Goal: Find specific page/section: Find specific page/section

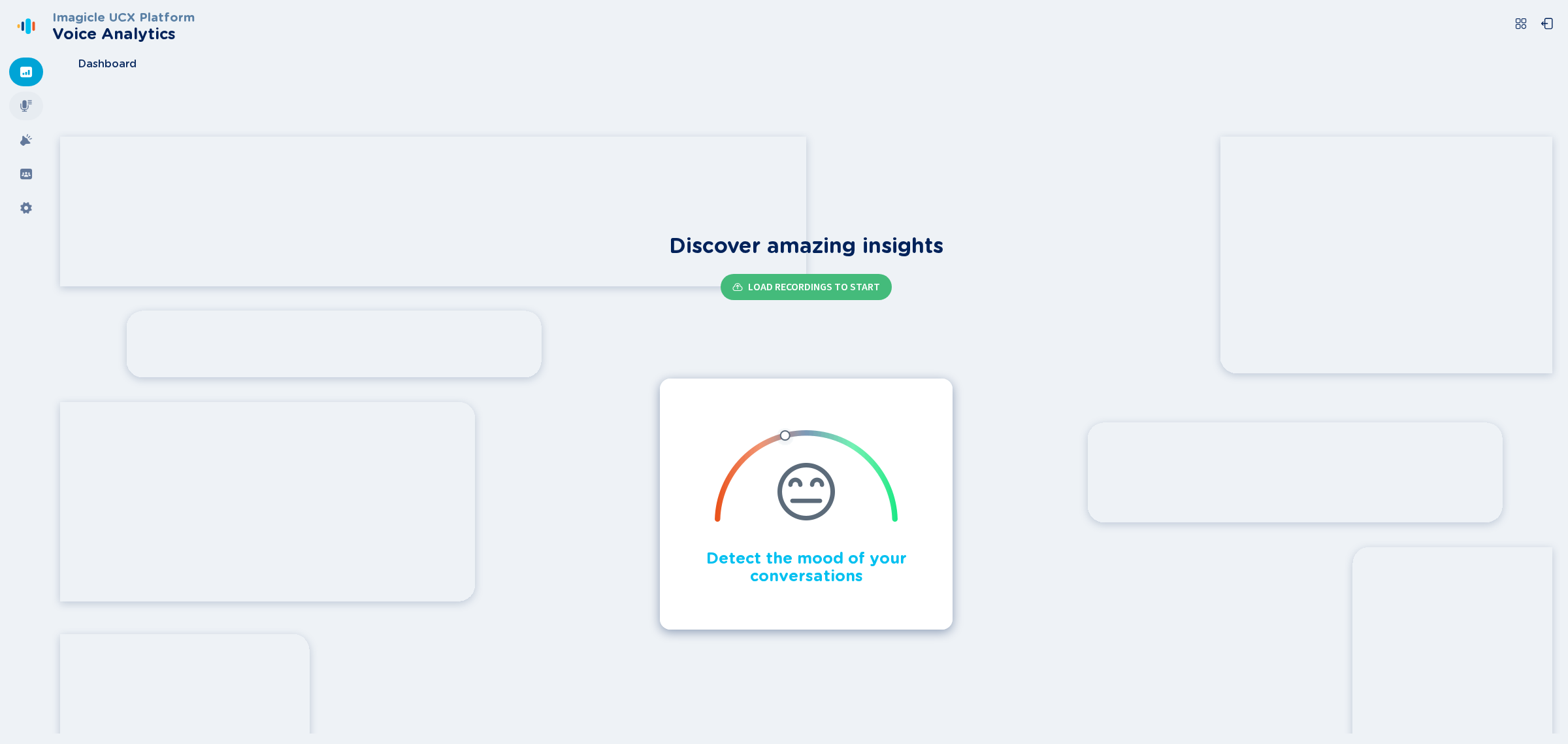
click at [30, 113] on div at bounding box center [25, 106] width 34 height 29
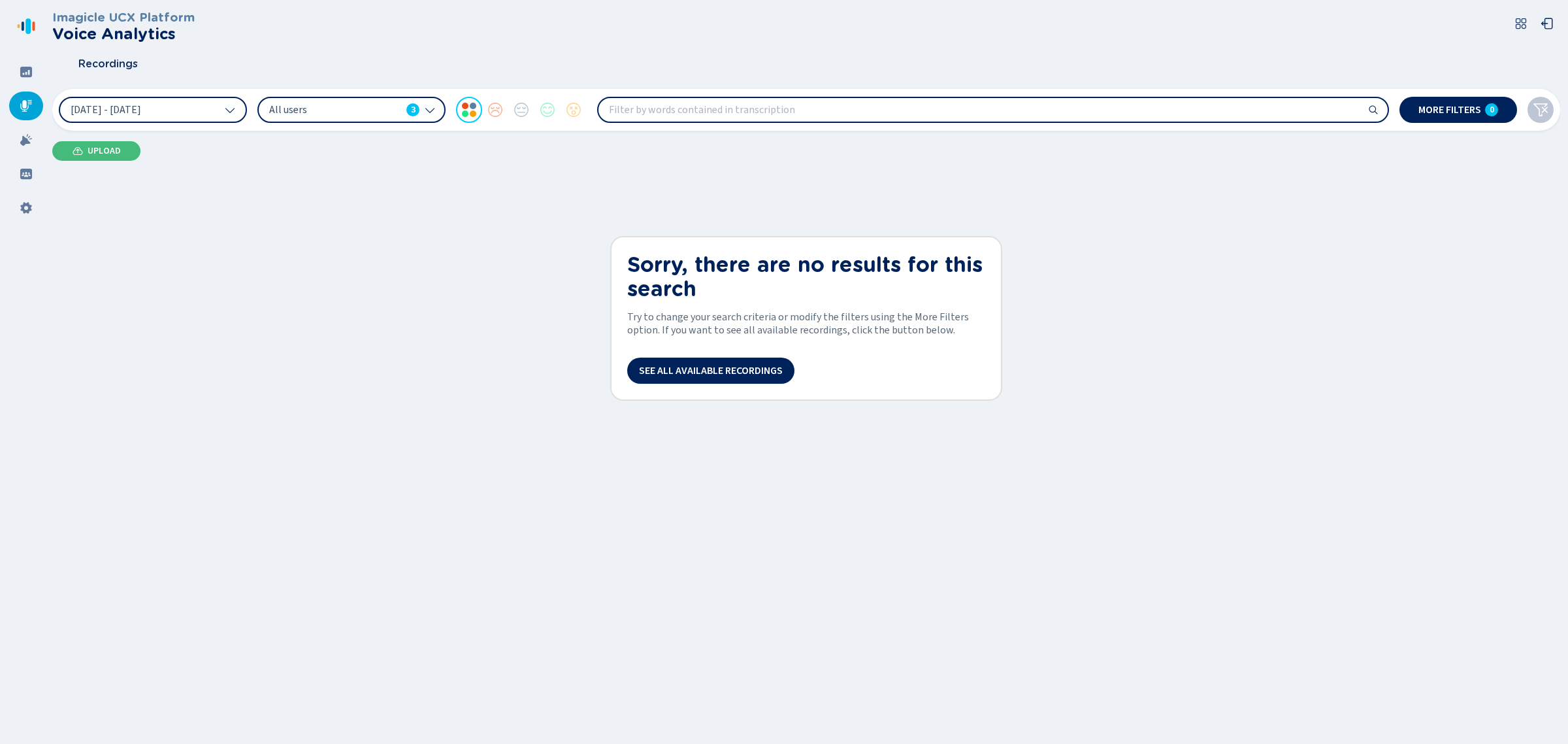
click at [33, 102] on div at bounding box center [25, 106] width 34 height 29
click at [28, 106] on icon at bounding box center [26, 106] width 11 height 11
click at [23, 75] on icon at bounding box center [26, 71] width 11 height 11
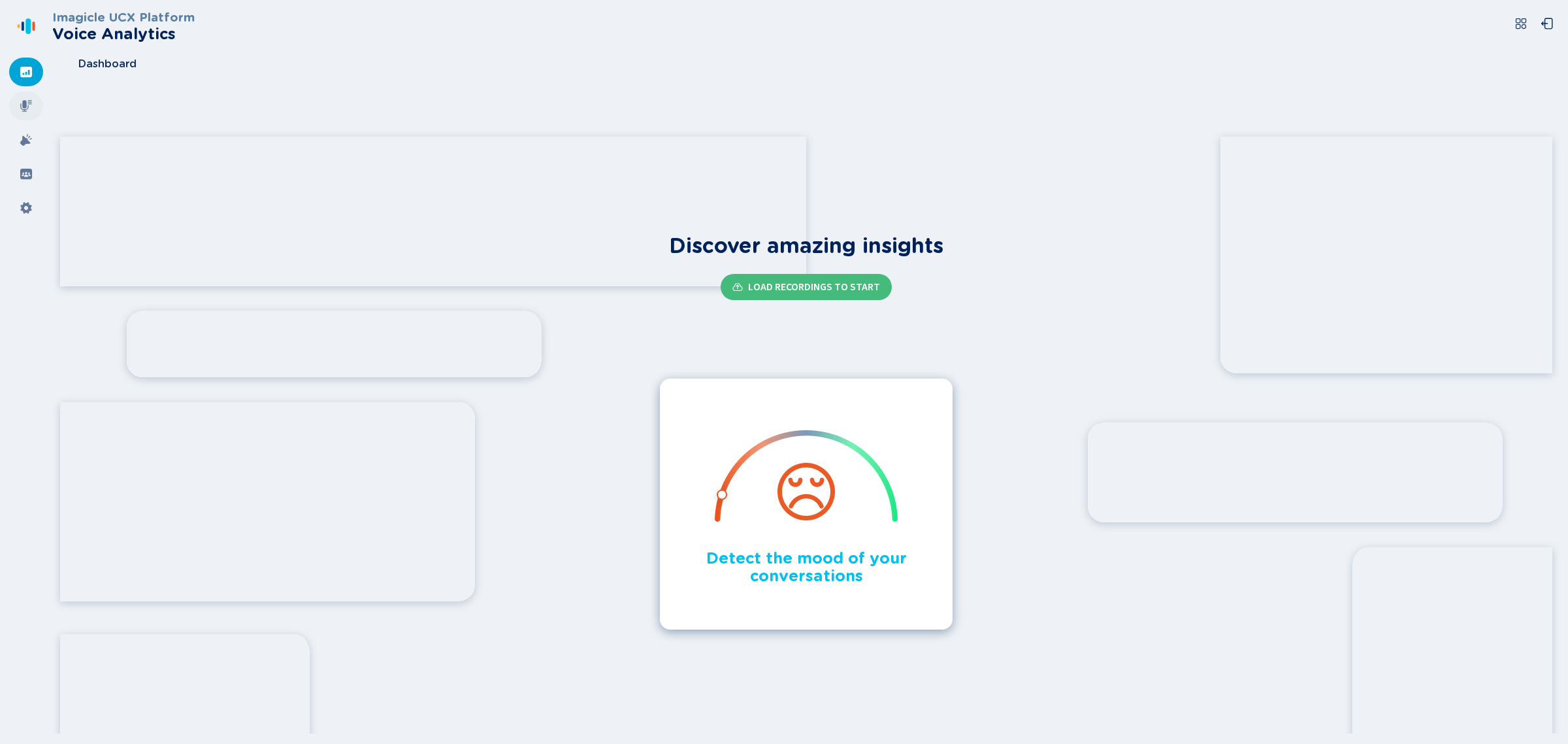
click at [33, 108] on div at bounding box center [25, 106] width 34 height 29
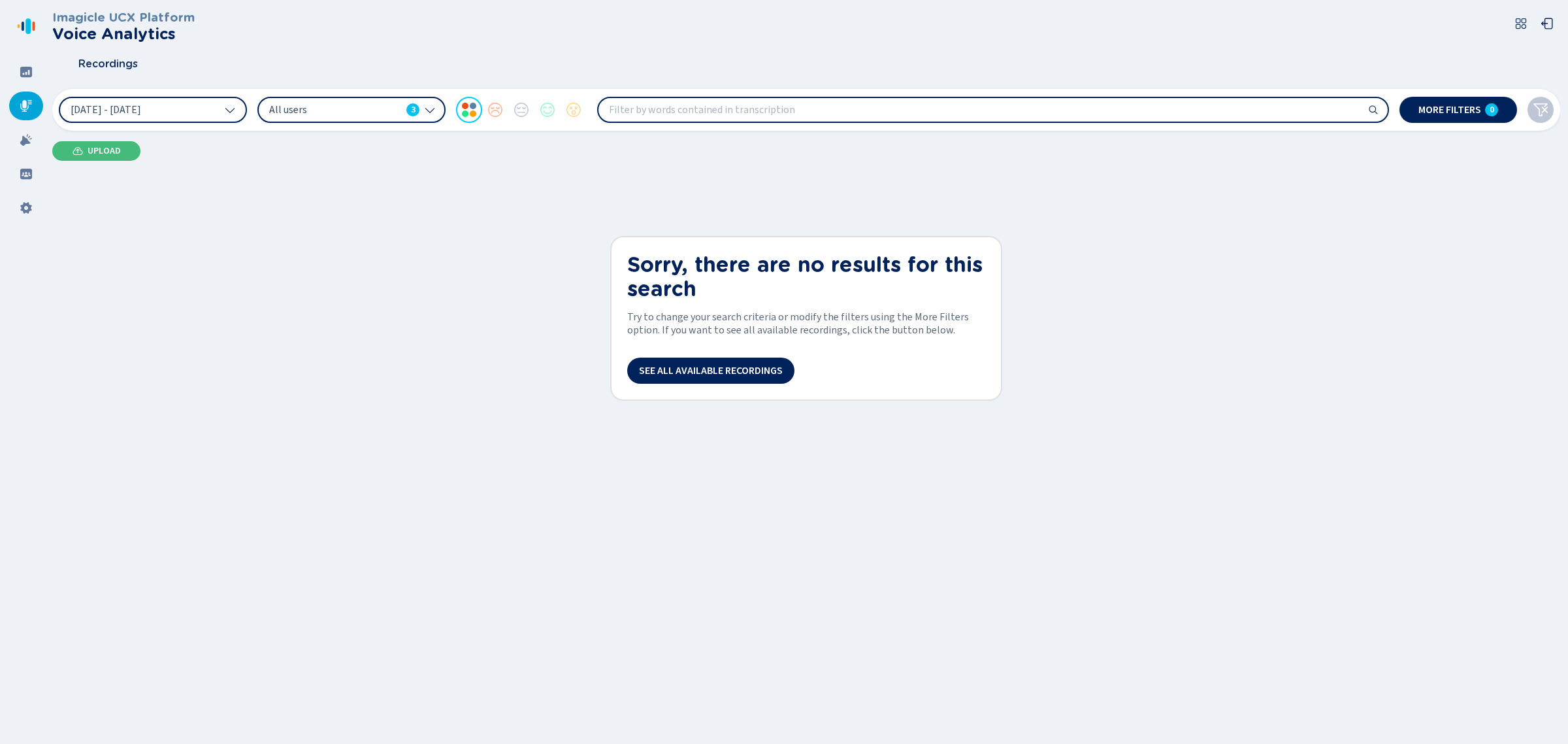
click at [23, 20] on icon at bounding box center [26, 26] width 21 height 21
click at [20, 74] on icon at bounding box center [26, 72] width 13 height 13
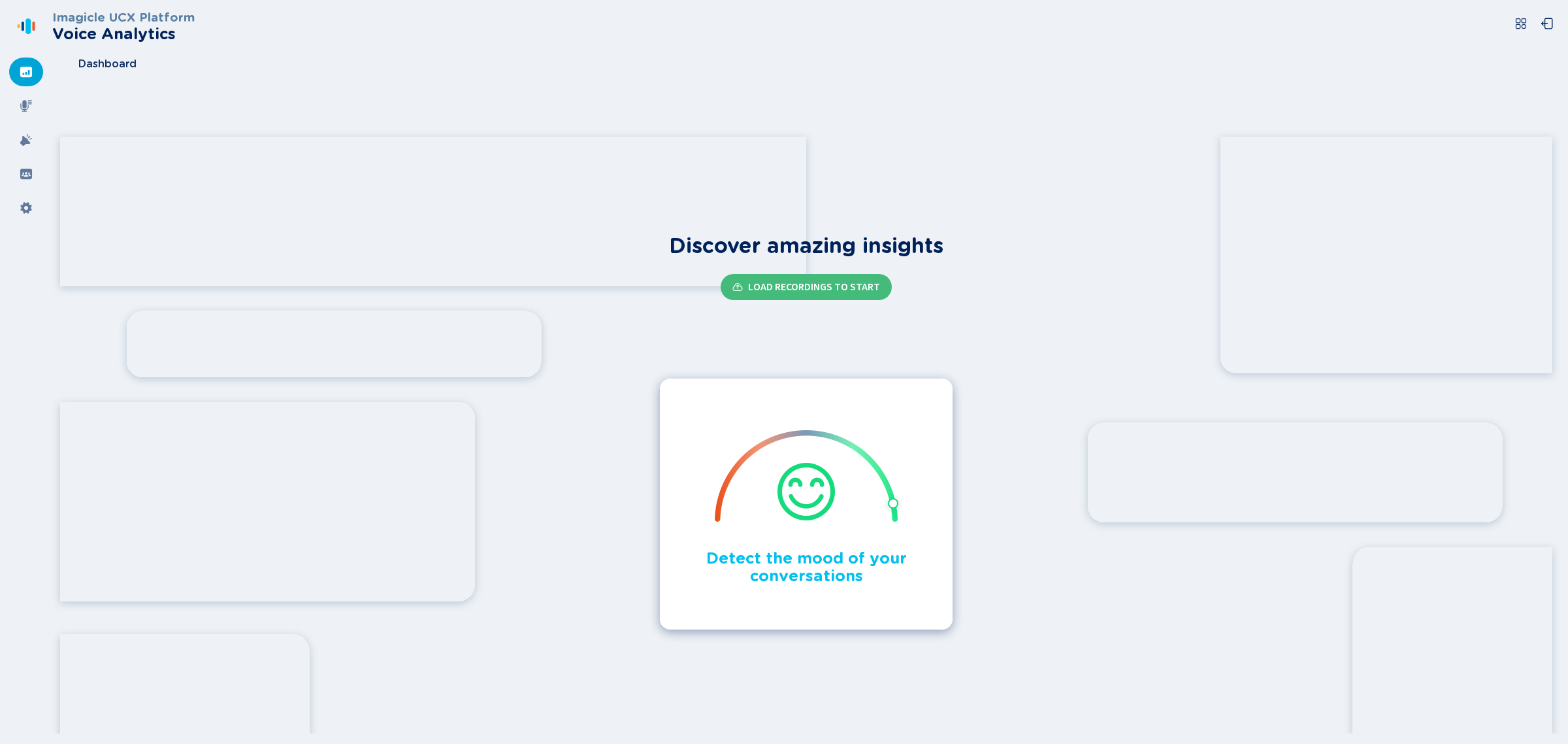
click at [1525, 25] on icon at bounding box center [1521, 23] width 11 height 11
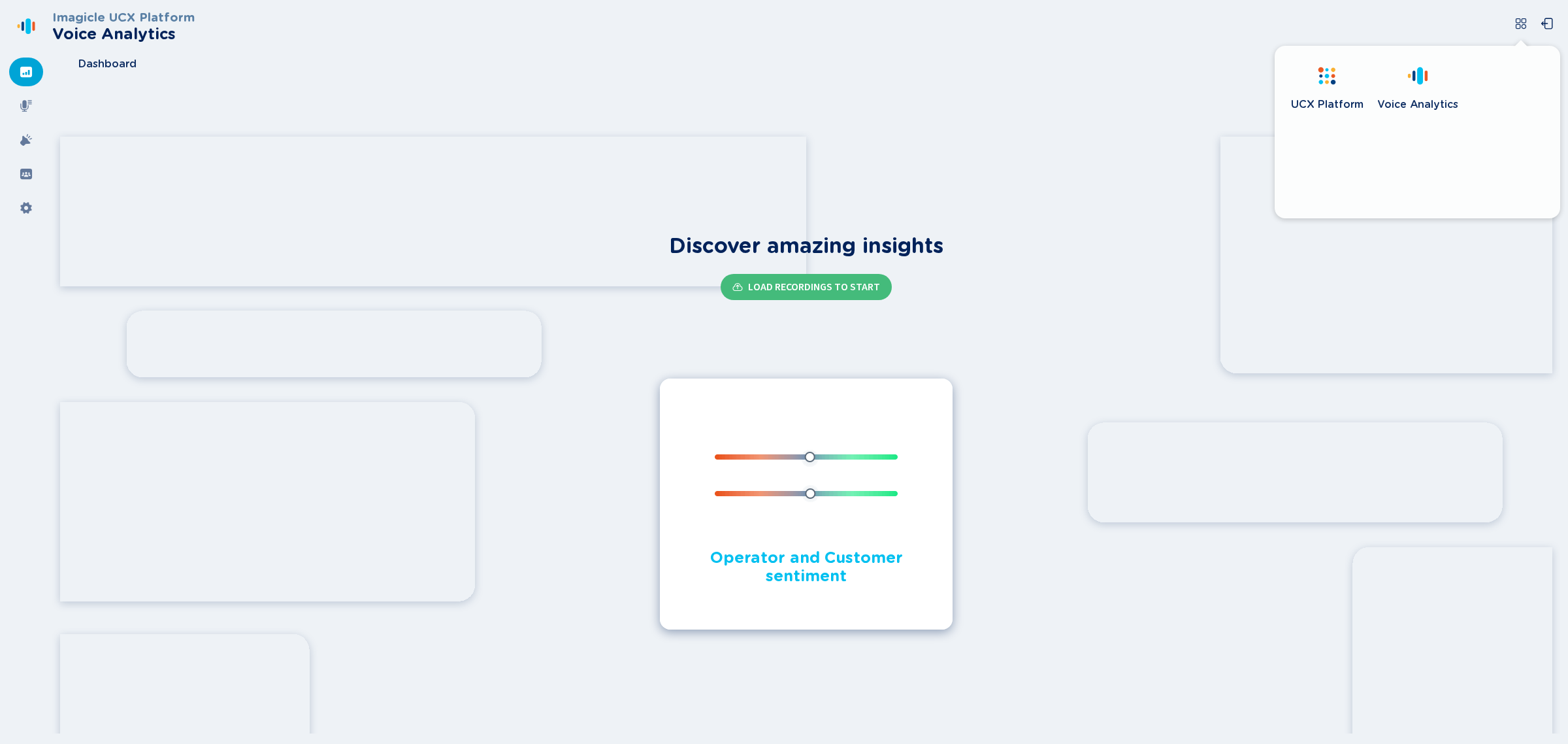
click at [1289, 83] on link "UCX Platform" at bounding box center [1327, 91] width 88 height 75
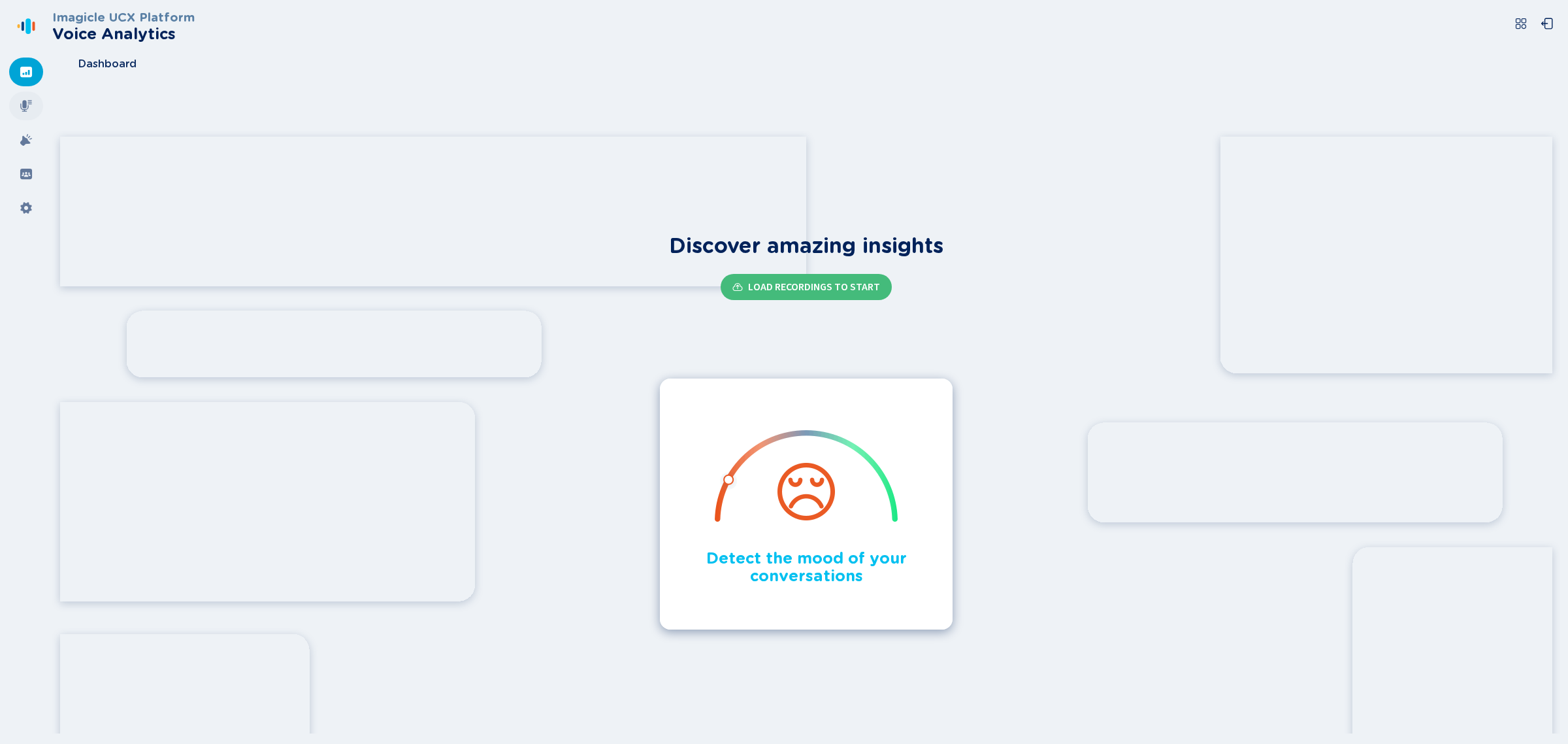
click at [27, 112] on div at bounding box center [25, 106] width 34 height 29
click at [28, 116] on div at bounding box center [25, 106] width 34 height 29
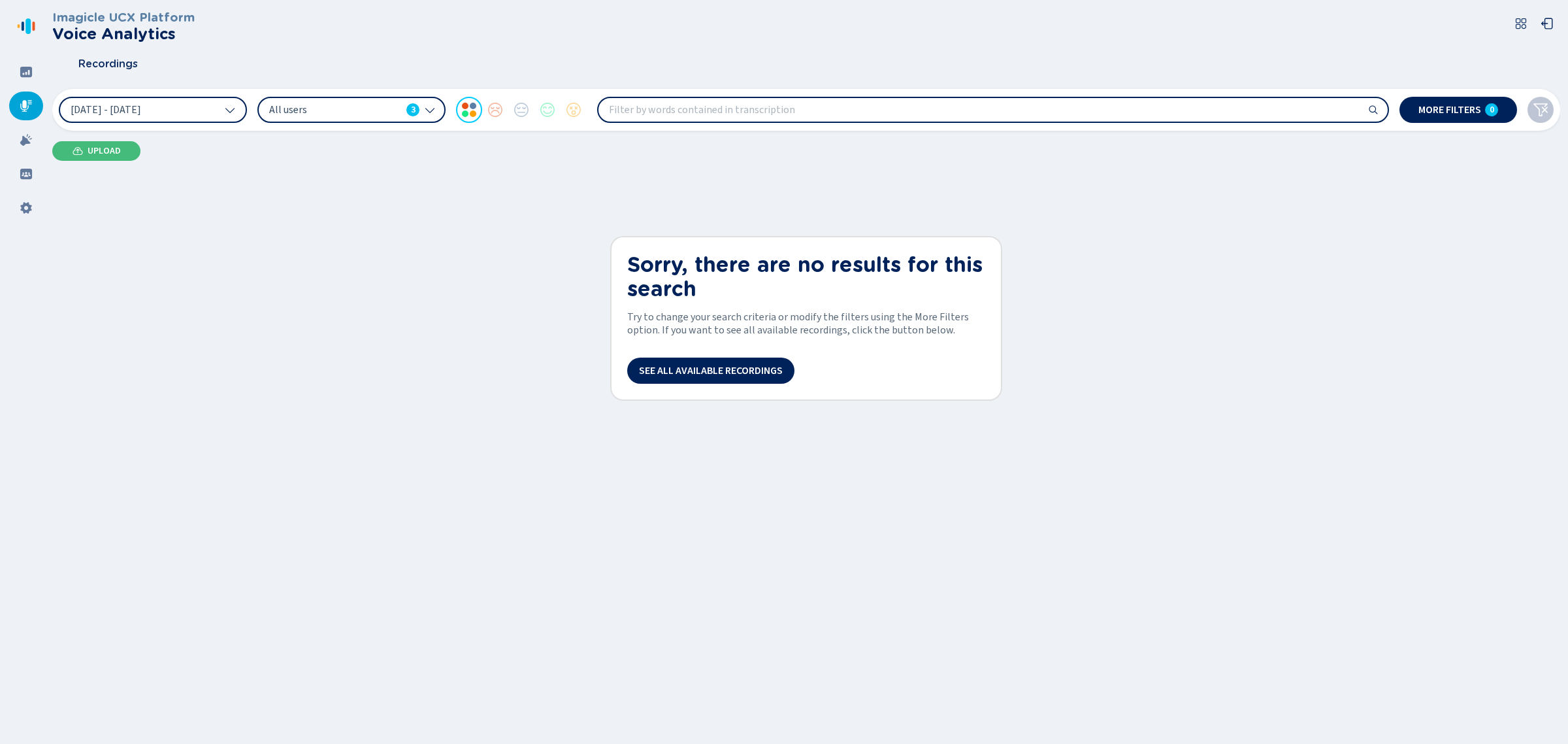
click at [430, 105] on icon at bounding box center [429, 110] width 11 height 11
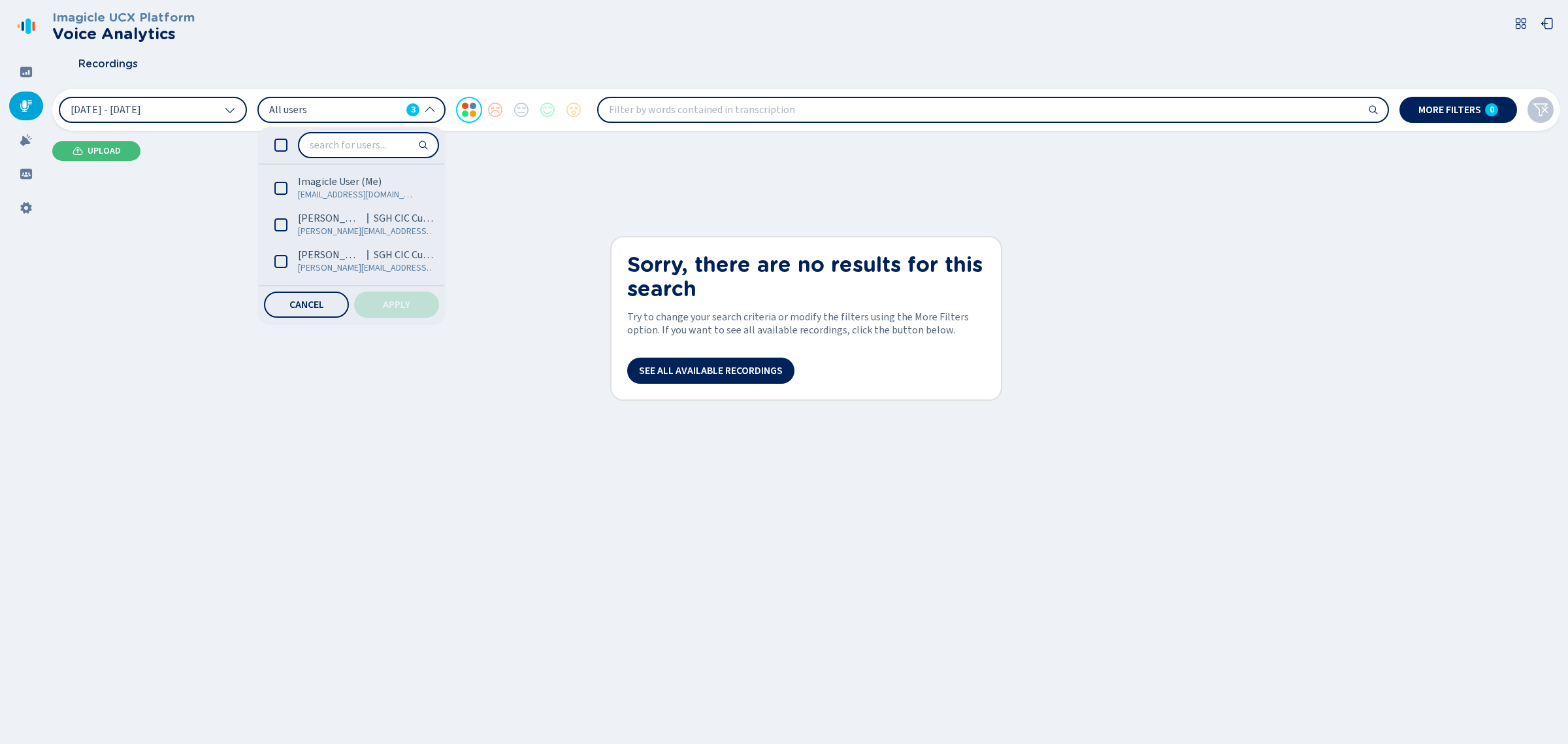
click at [282, 133] on div at bounding box center [351, 145] width 186 height 37
click at [279, 139] on icon at bounding box center [281, 145] width 13 height 13
click at [379, 299] on button "Apply" at bounding box center [397, 305] width 85 height 26
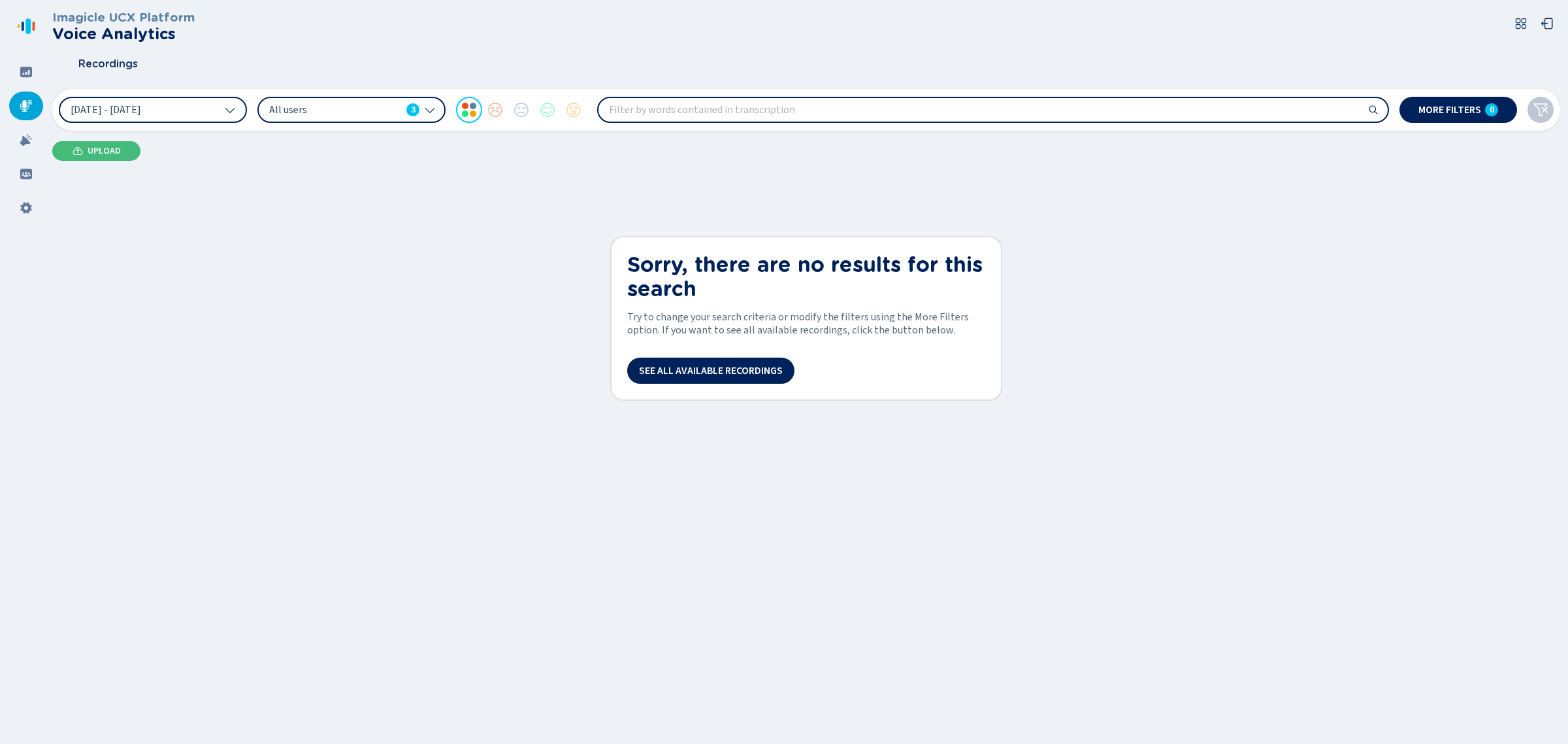
click at [1515, 25] on icon at bounding box center [1521, 24] width 13 height 13
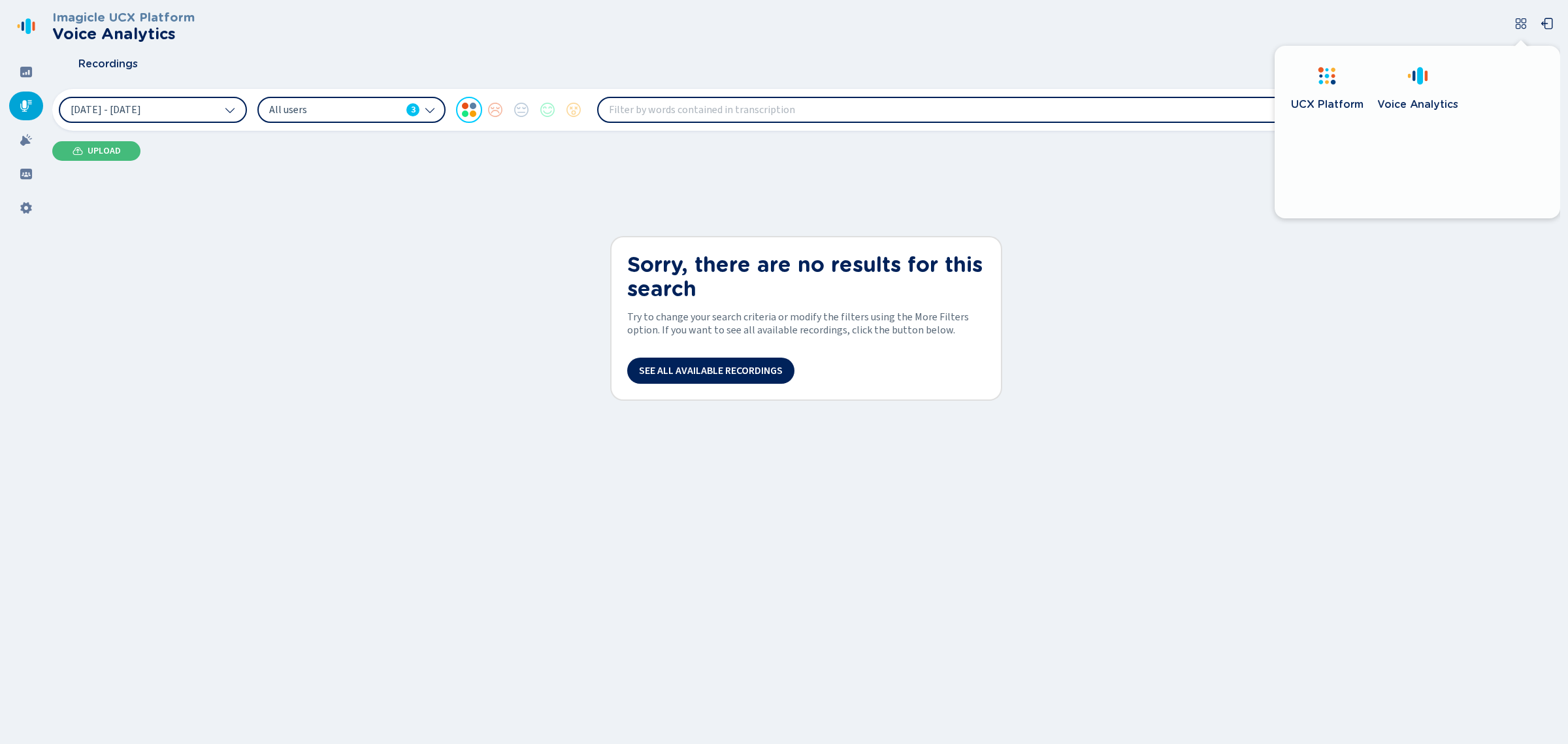
click at [1322, 93] on div "UCX Platform" at bounding box center [1327, 105] width 73 height 26
